Goal: Learn about a topic

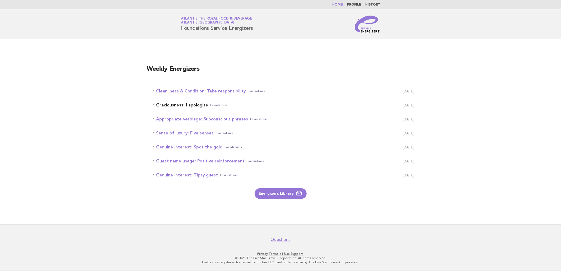
click at [192, 104] on link "Graciousness: I apologize Foundations [DATE]" at bounding box center [283, 104] width 261 height 7
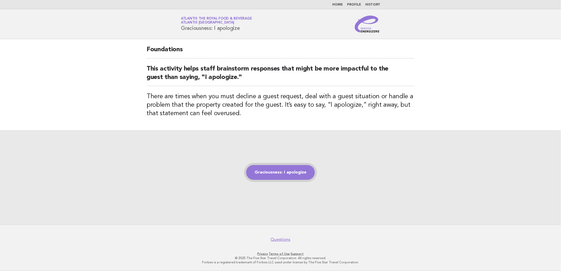
click at [290, 174] on link "Graciousness: I apologize" at bounding box center [280, 172] width 69 height 15
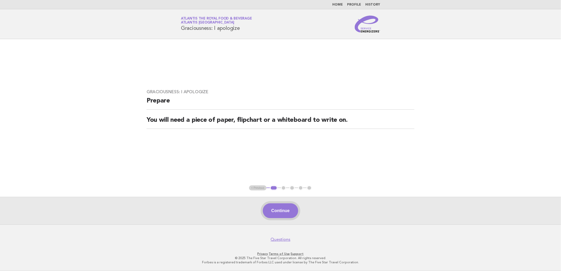
click at [286, 210] on button "Continue" at bounding box center [280, 210] width 35 height 15
